Goal: Task Accomplishment & Management: Use online tool/utility

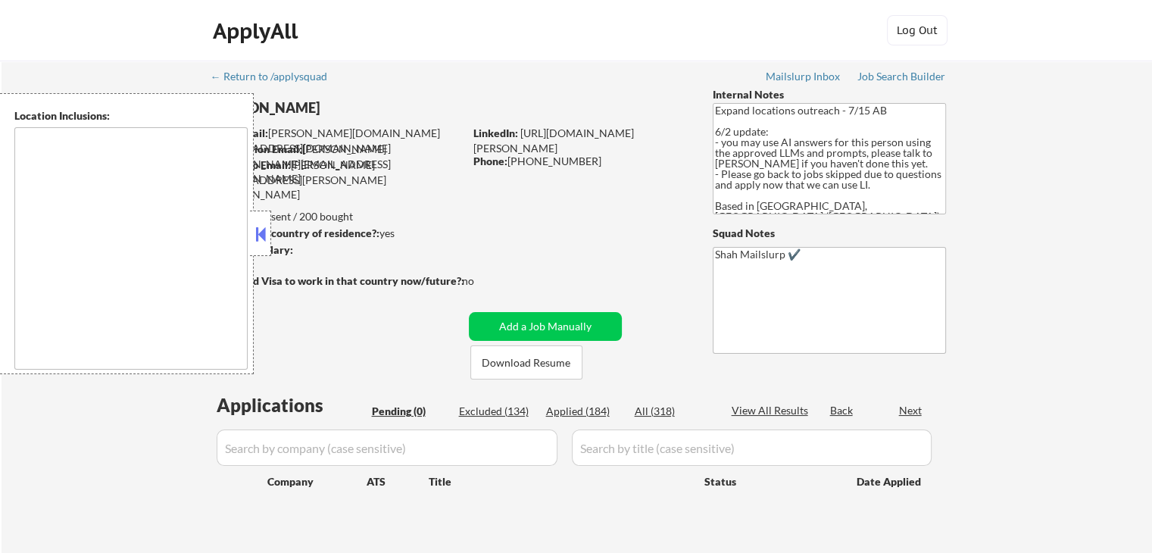
type textarea "[GEOGRAPHIC_DATA], ON [GEOGRAPHIC_DATA], ON [GEOGRAPHIC_DATA], ON [GEOGRAPHIC_D…"
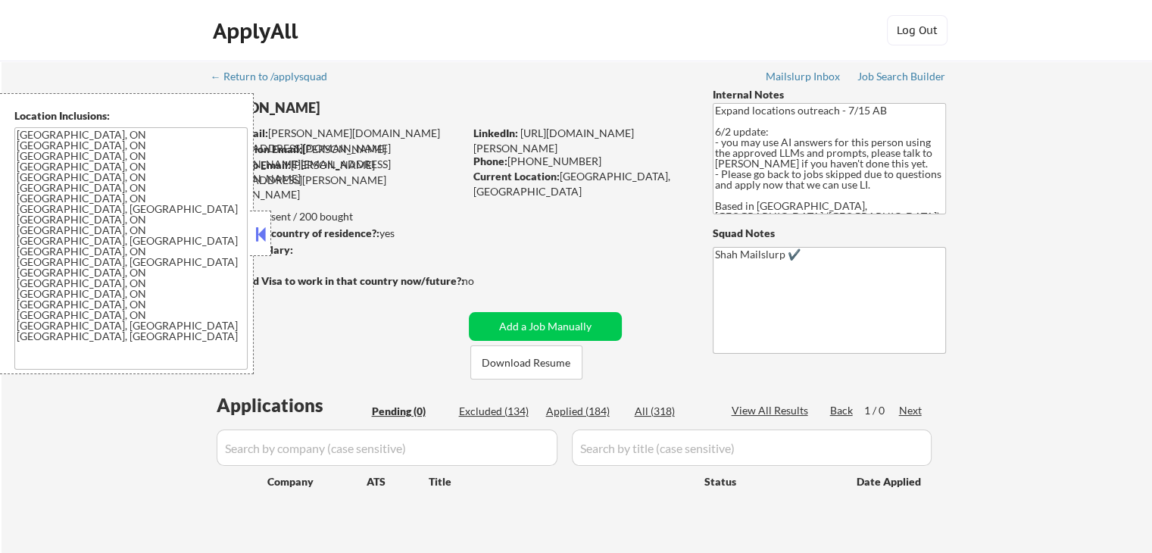
click at [266, 237] on button at bounding box center [260, 234] width 17 height 23
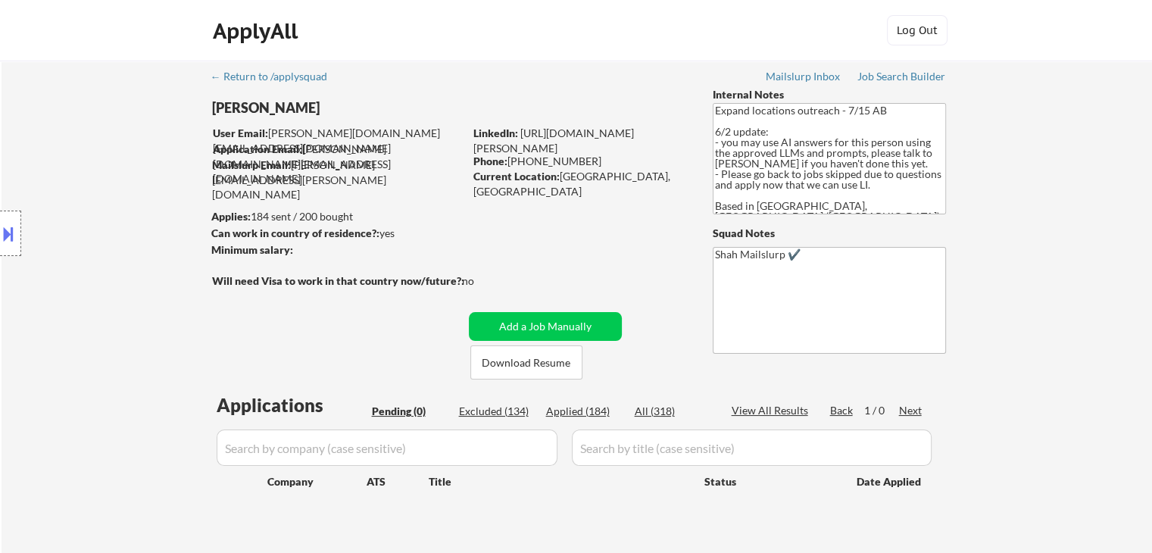
click at [200, 269] on div "Location Inclusions: Toronto, ON Mississauga, ON Brampton, ON Markham, ON Vaugh…" at bounding box center [135, 233] width 271 height 281
click at [884, 83] on link "Job Search Builder" at bounding box center [901, 77] width 89 height 15
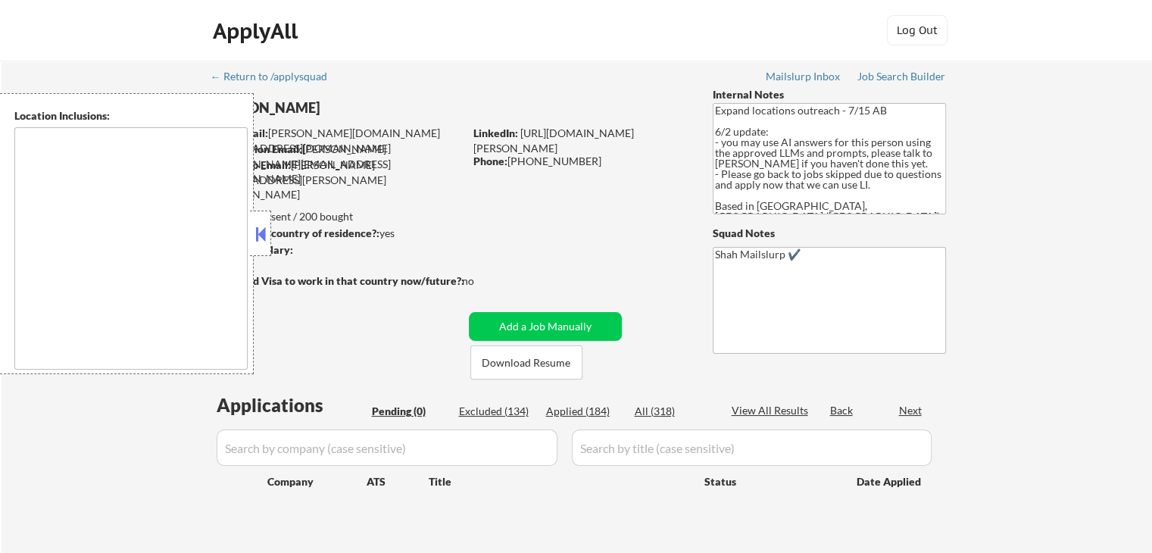
type textarea "[GEOGRAPHIC_DATA], ON [GEOGRAPHIC_DATA], ON [GEOGRAPHIC_DATA], ON [GEOGRAPHIC_D…"
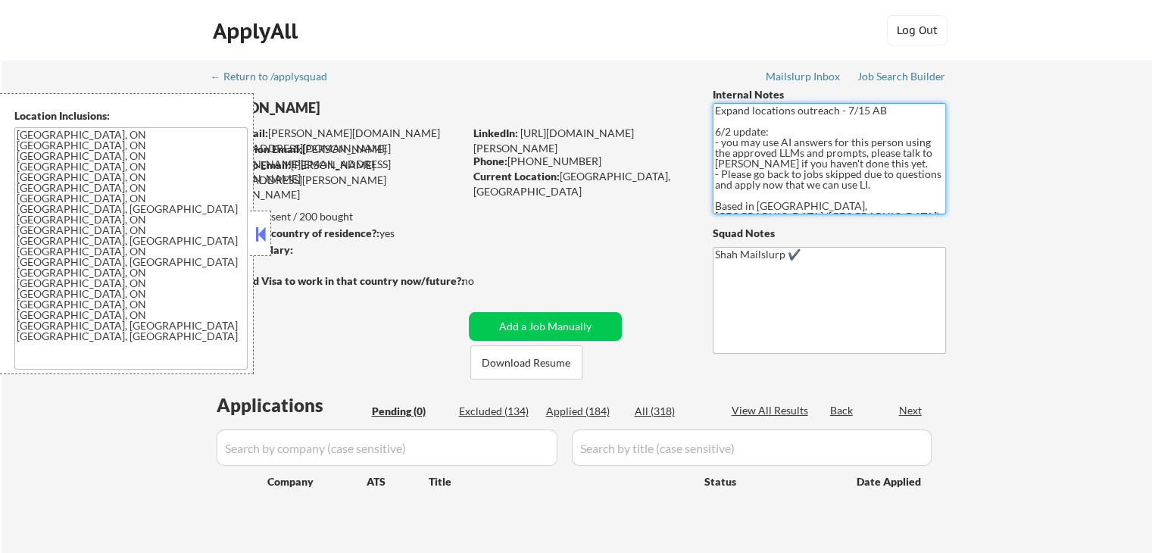
drag, startPoint x: 785, startPoint y: 146, endPoint x: 827, endPoint y: 156, distance: 42.8
click at [827, 156] on textarea "Expand locations outreach - 7/15 AB 6/2 update: - you may use AI answers for th…" at bounding box center [829, 158] width 233 height 111
click at [572, 217] on div "← Return to /applysquad Mailslurp Inbox Job Search Builder [PERSON_NAME] User E…" at bounding box center [577, 307] width 756 height 493
click at [269, 239] on div at bounding box center [260, 233] width 21 height 45
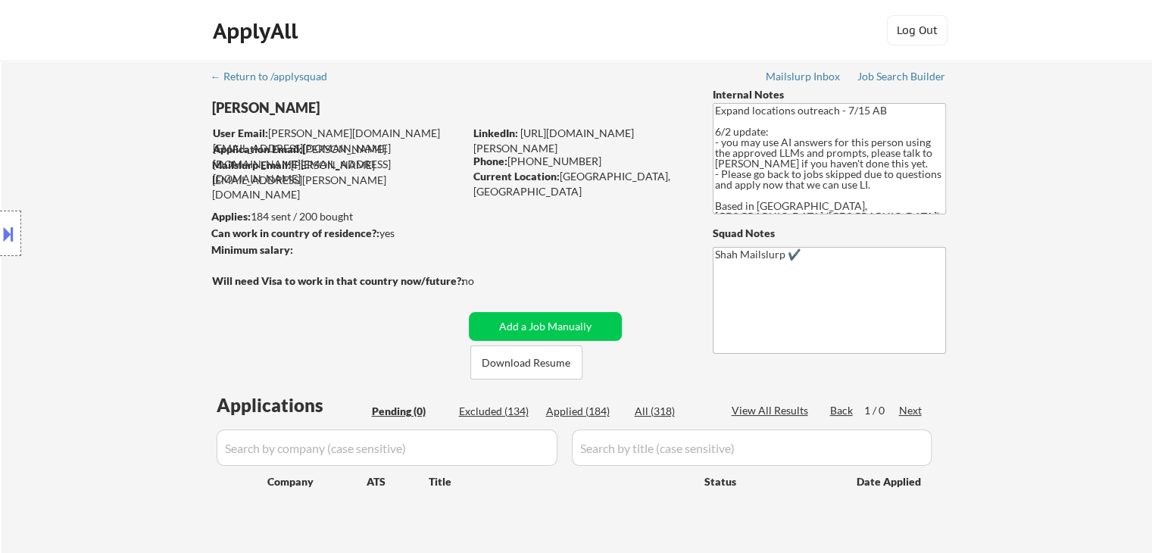
drag, startPoint x: 563, startPoint y: 236, endPoint x: 569, endPoint y: 212, distance: 25.0
click at [563, 236] on div "← Return to /applysquad Mailslurp Inbox Job Search Builder [PERSON_NAME] User E…" at bounding box center [577, 307] width 756 height 493
